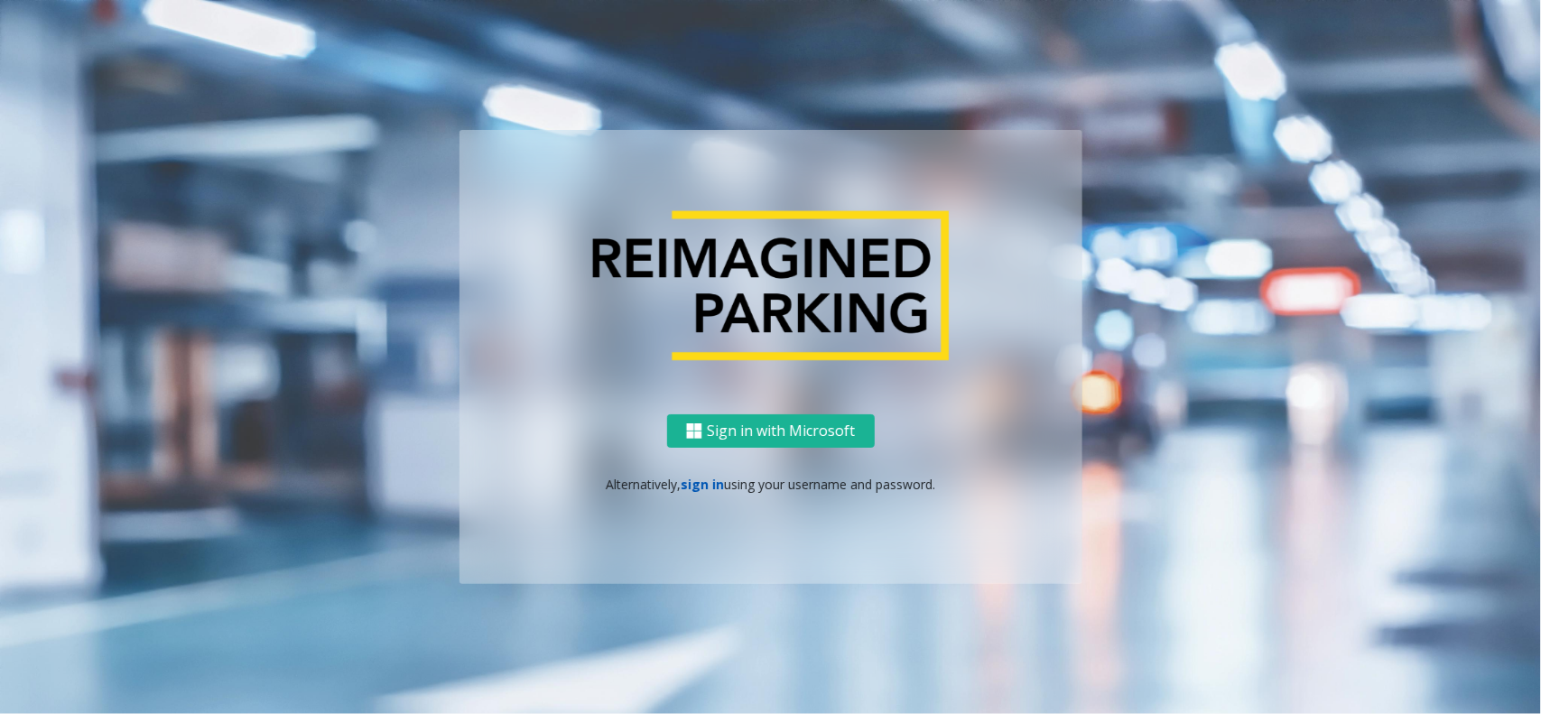
click at [700, 479] on link "sign in" at bounding box center [702, 484] width 43 height 17
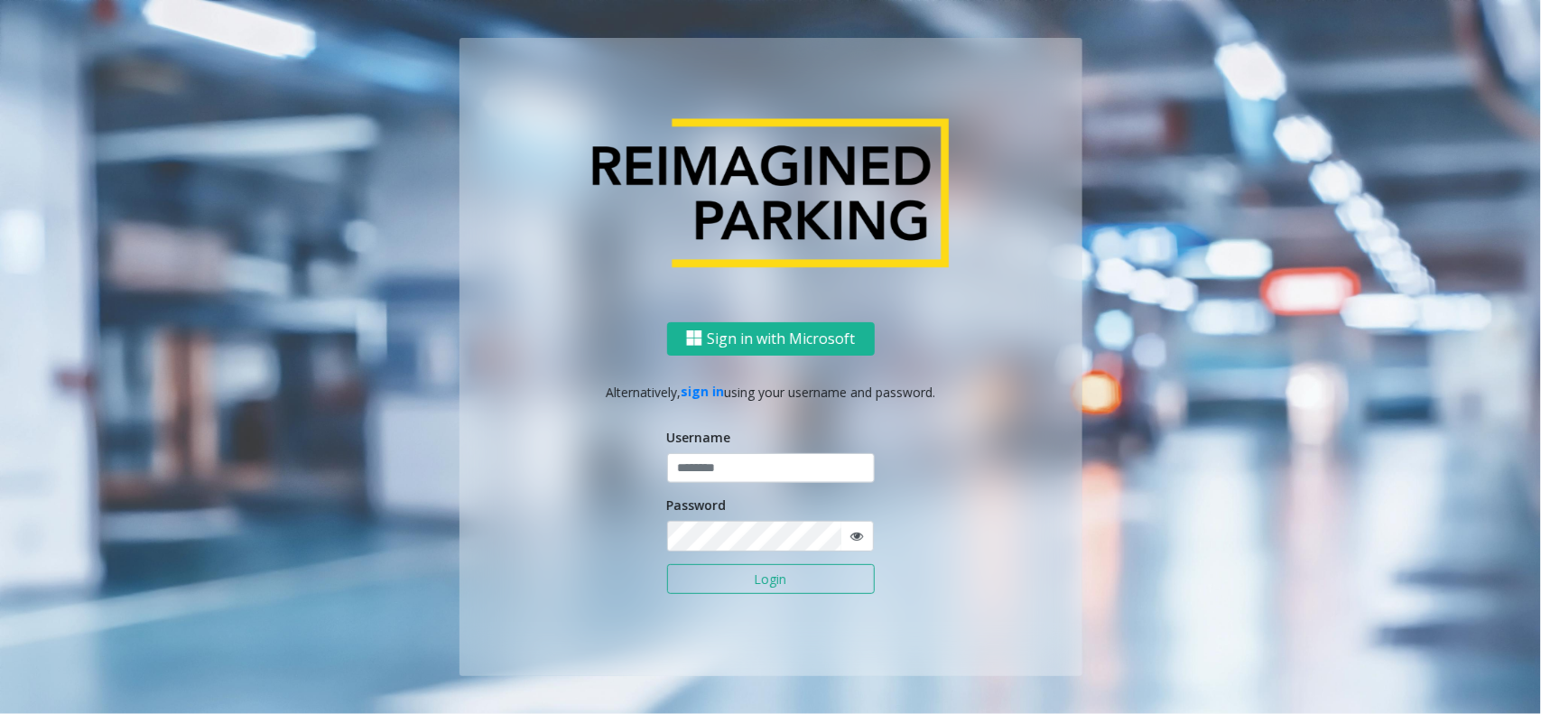
click at [720, 448] on div "Username" at bounding box center [771, 456] width 208 height 56
click at [718, 467] on input "text" at bounding box center [771, 468] width 208 height 31
type input "********"
click at [667, 564] on button "Login" at bounding box center [771, 579] width 208 height 31
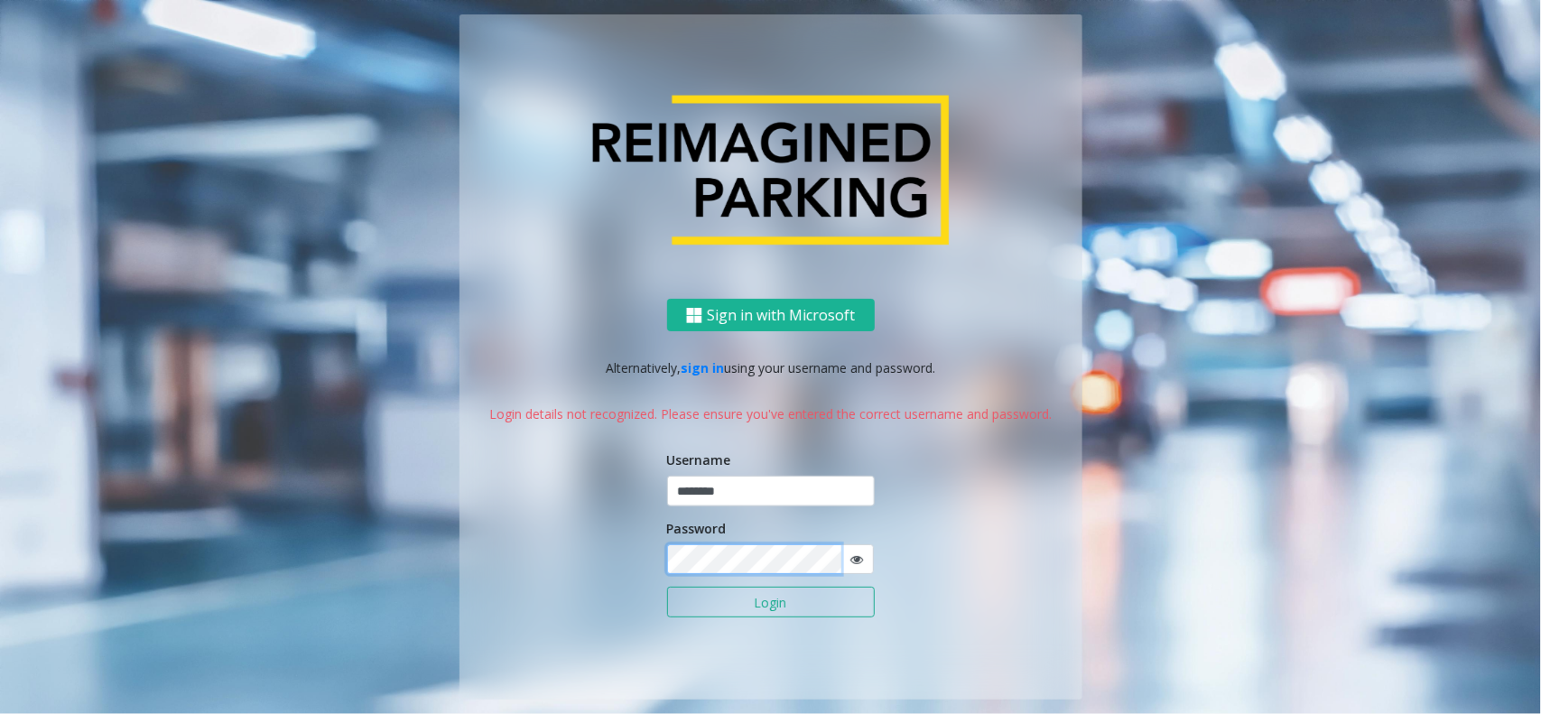
click at [667, 587] on button "Login" at bounding box center [771, 602] width 208 height 31
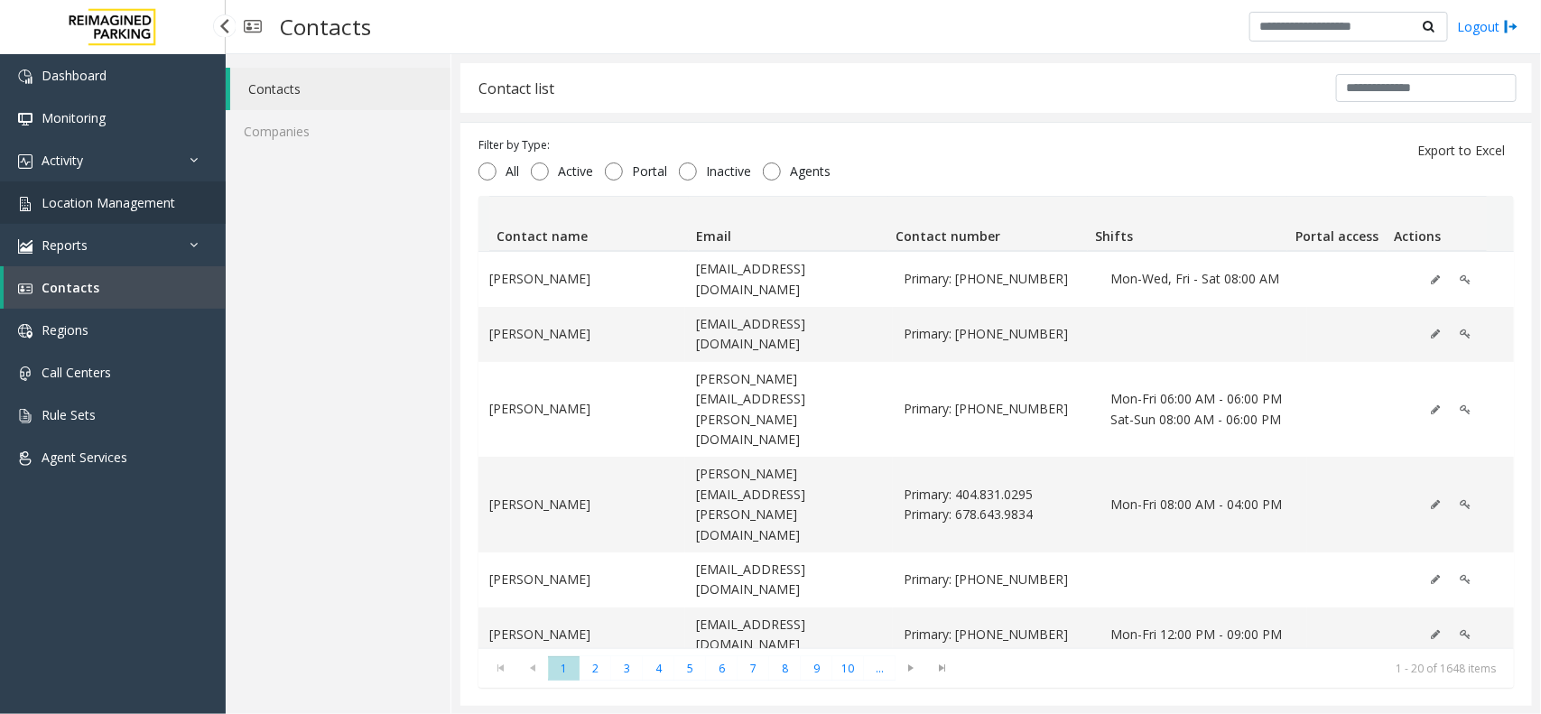
click at [122, 199] on span "Location Management" at bounding box center [109, 202] width 134 height 17
